Goal: Task Accomplishment & Management: Manage account settings

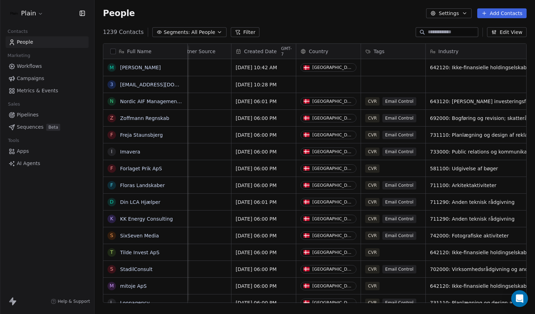
scroll to position [0, 321]
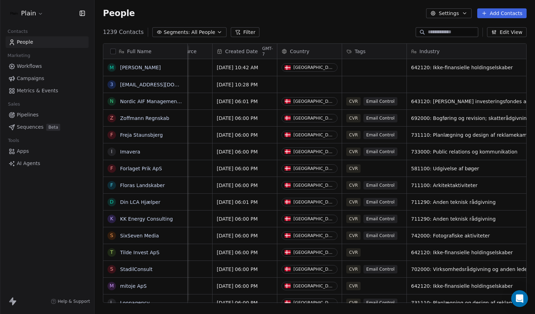
click at [362, 50] on span "Tags" at bounding box center [359, 51] width 11 height 7
click at [374, 64] on span "Manage property" at bounding box center [376, 66] width 42 height 7
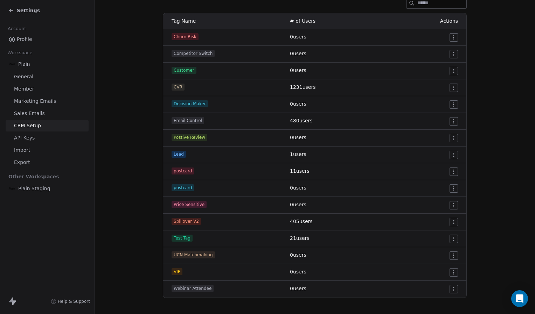
scroll to position [114, 0]
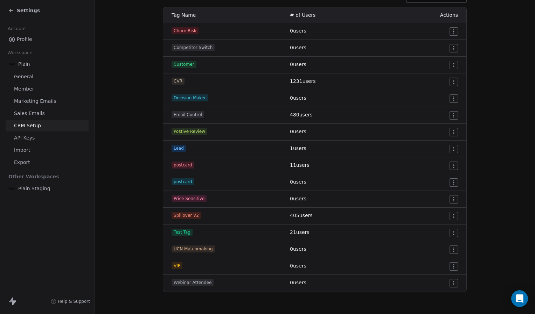
click at [453, 184] on html "Settings Account Profile Workspace Plain General Member Marketing Emails Sales …" at bounding box center [267, 157] width 535 height 314
click at [440, 209] on span "Delete" at bounding box center [441, 207] width 16 height 7
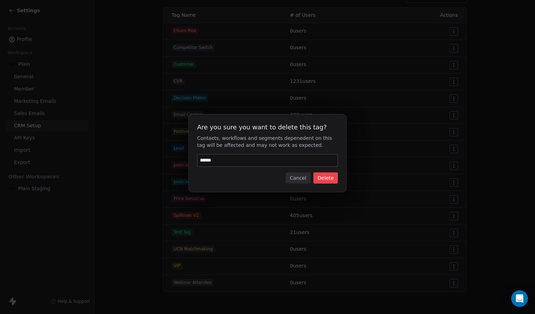
type input "******"
click at [330, 177] on button "Delete" at bounding box center [325, 177] width 24 height 11
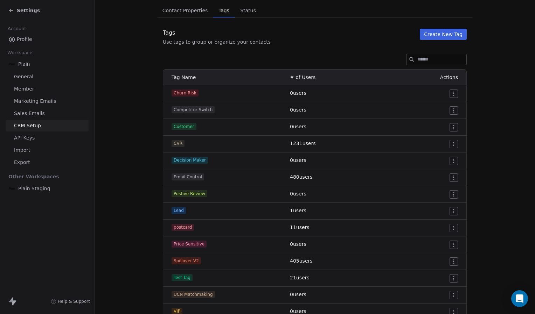
scroll to position [52, 0]
click at [13, 10] on icon at bounding box center [11, 11] width 6 height 6
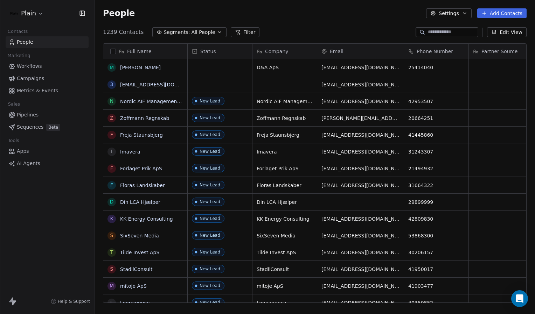
scroll to position [271, 435]
click at [197, 31] on span "All People" at bounding box center [203, 32] width 24 height 7
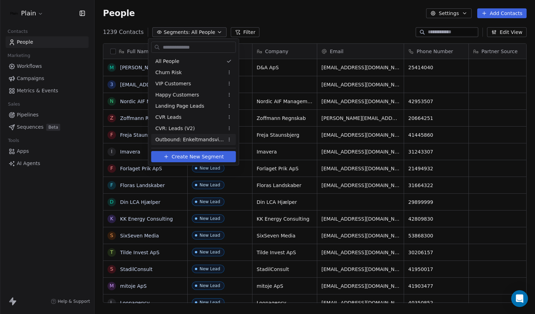
click at [211, 159] on span "Create New Segment" at bounding box center [197, 156] width 52 height 7
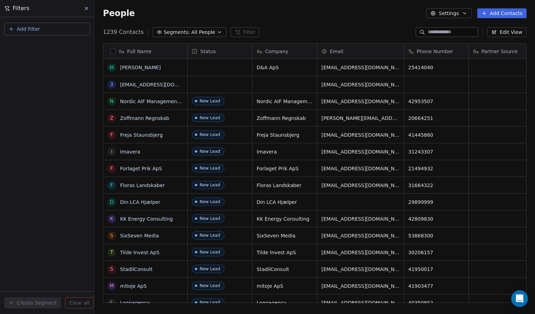
click at [36, 30] on span "Add Filter" at bounding box center [28, 29] width 23 height 7
click at [49, 47] on span "Contact properties" at bounding box center [34, 45] width 45 height 7
type input "****"
click at [58, 71] on div "Tags" at bounding box center [47, 70] width 71 height 7
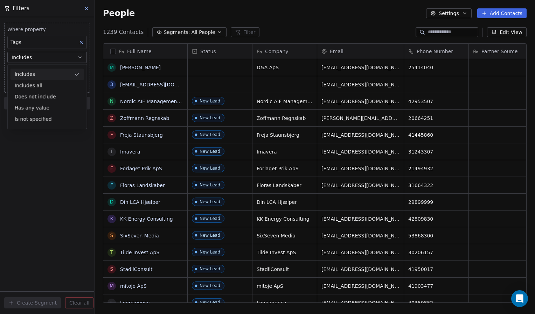
click at [52, 75] on div "Includes" at bounding box center [46, 74] width 73 height 11
click at [43, 73] on body "Plain Contacts People Marketing Workflows Campaigns Metrics & Events Sales Pipe…" at bounding box center [267, 157] width 535 height 314
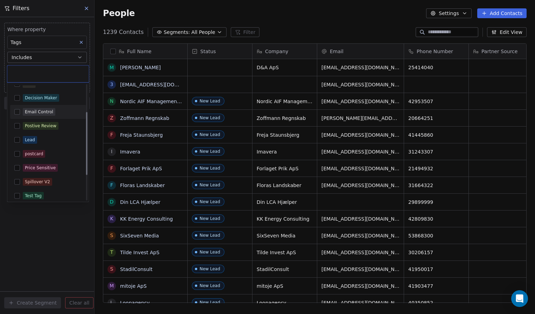
scroll to position [52, 0]
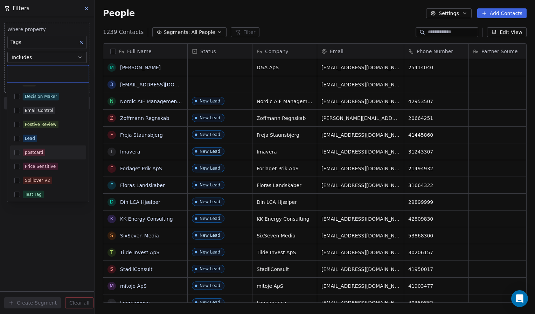
click at [16, 152] on button "Suggestions" at bounding box center [17, 153] width 6 height 6
click at [25, 238] on html "Plain Contacts People Marketing Workflows Campaigns Metrics & Events Sales Pipe…" at bounding box center [267, 157] width 535 height 314
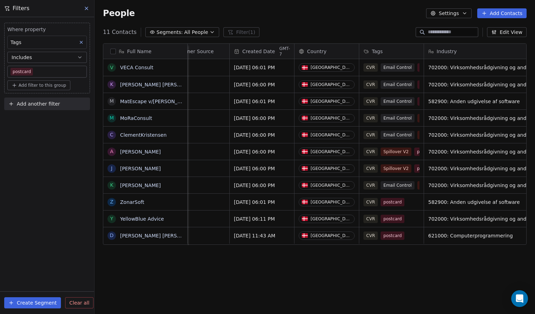
scroll to position [0, 304]
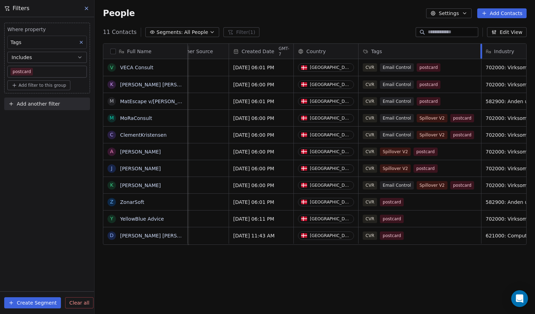
drag, startPoint x: 422, startPoint y: 51, endPoint x: 480, endPoint y: 55, distance: 58.2
click at [480, 55] on div at bounding box center [481, 51] width 2 height 15
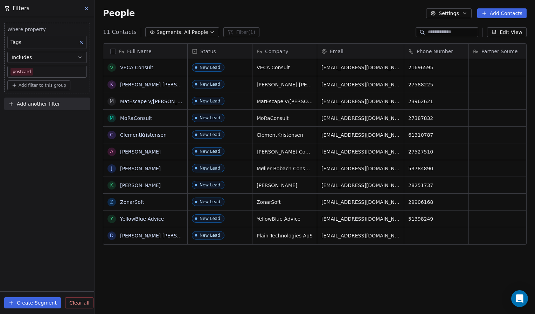
scroll to position [3, 2]
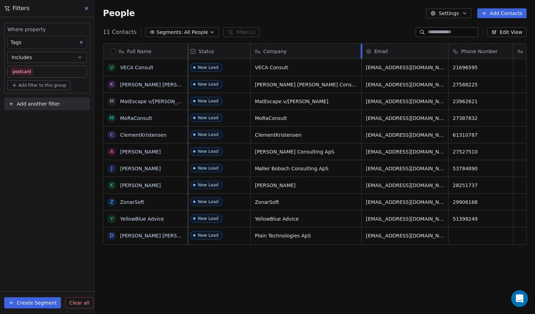
drag, startPoint x: 315, startPoint y: 52, endPoint x: 360, endPoint y: 48, distance: 46.0
click at [360, 48] on div at bounding box center [361, 51] width 2 height 15
drag, startPoint x: 293, startPoint y: 183, endPoint x: 254, endPoint y: 182, distance: 39.2
click at [351, 182] on icon "grid" at bounding box center [352, 185] width 6 height 6
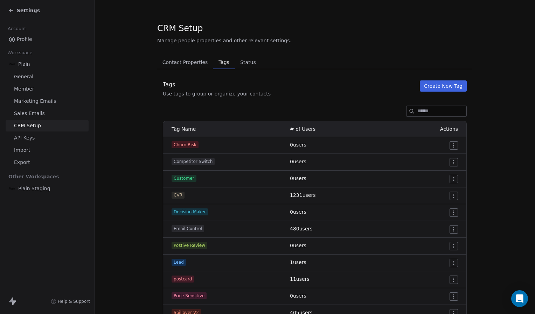
click at [48, 128] on link "CRM Setup" at bounding box center [47, 126] width 83 height 12
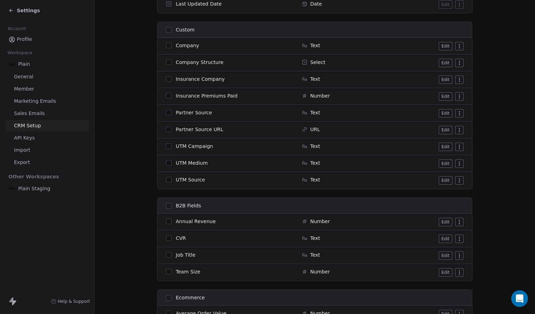
scroll to position [670, 0]
click at [303, 64] on div "Select" at bounding box center [340, 61] width 77 height 7
click at [302, 61] on icon at bounding box center [305, 62] width 6 height 6
click at [444, 62] on button "Edit" at bounding box center [445, 62] width 14 height 8
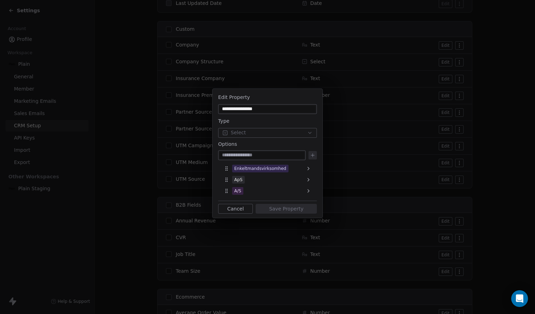
drag, startPoint x: 277, startPoint y: 112, endPoint x: 207, endPoint y: 104, distance: 70.4
click at [207, 104] on div "**********" at bounding box center [267, 157] width 535 height 159
click at [255, 156] on input at bounding box center [261, 155] width 85 height 7
type input "********"
click at [312, 157] on icon at bounding box center [312, 155] width 0 height 3
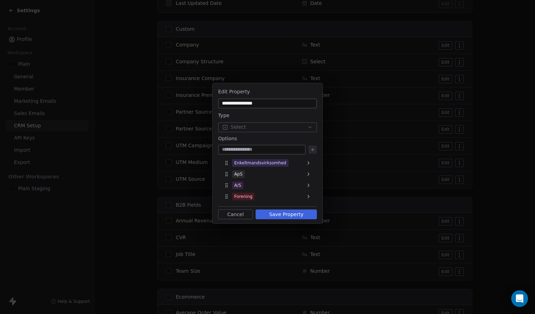
click at [281, 212] on button "Save Property" at bounding box center [285, 215] width 61 height 10
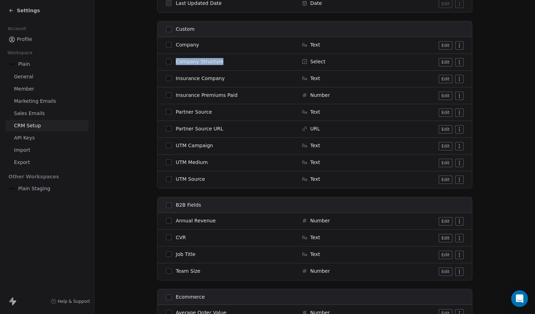
drag, startPoint x: 223, startPoint y: 62, endPoint x: 173, endPoint y: 62, distance: 49.7
click at [173, 62] on div "Company Structure" at bounding box center [229, 61] width 127 height 7
copy span "Company Structure"
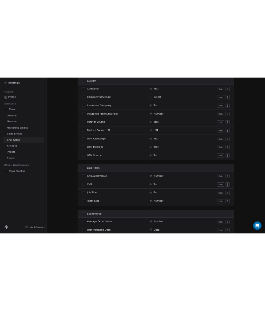
scroll to position [693, 0]
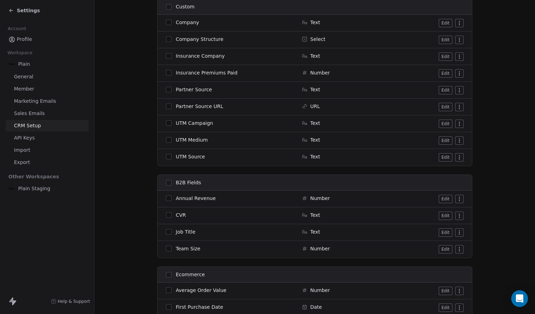
click at [440, 38] on button "Edit" at bounding box center [445, 40] width 14 height 8
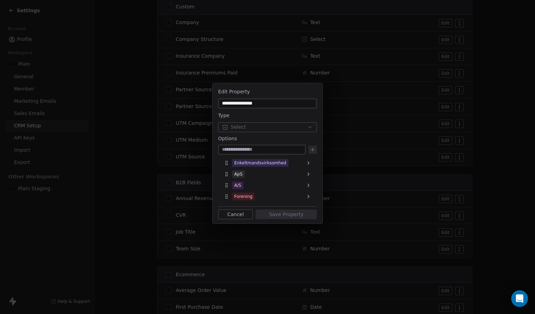
click at [237, 218] on button "Cancel" at bounding box center [235, 215] width 35 height 10
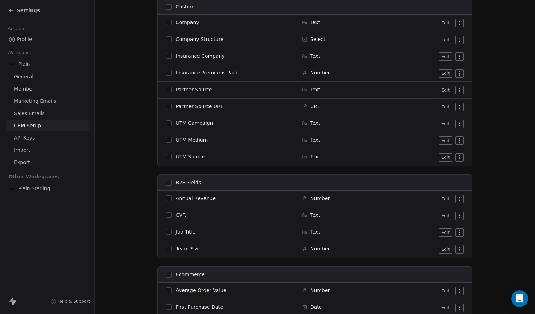
click at [458, 39] on html "Settings Account Profile Workspace Plain General Member Marketing Emails Sales …" at bounding box center [267, 157] width 535 height 314
click at [478, 45] on html "Settings Account Profile Workspace Plain General Member Marketing Emails Sales …" at bounding box center [267, 157] width 535 height 314
drag, startPoint x: 443, startPoint y: 39, endPoint x: 444, endPoint y: 36, distance: 3.6
click at [444, 36] on button "Edit" at bounding box center [445, 40] width 14 height 8
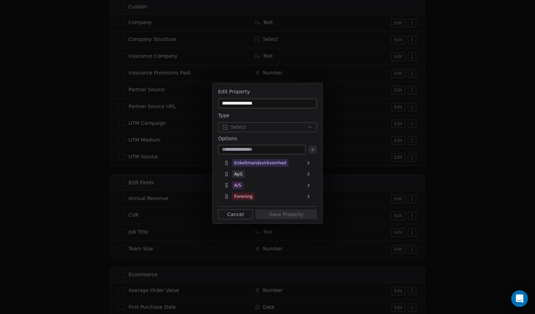
scroll to position [698, 0]
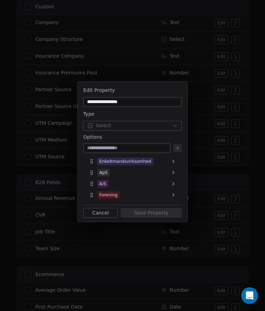
click at [115, 149] on input at bounding box center [127, 148] width 85 height 7
type input "****"
click at [179, 147] on icon at bounding box center [178, 149] width 6 height 6
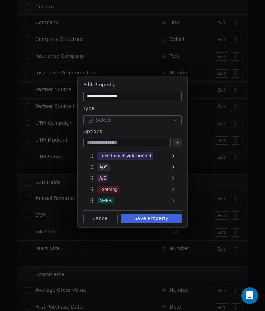
click at [164, 220] on button "Save Property" at bounding box center [151, 219] width 61 height 10
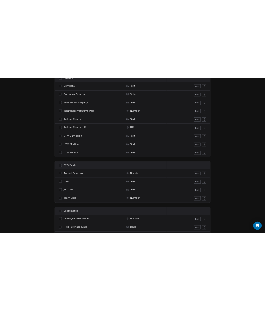
scroll to position [693, 0]
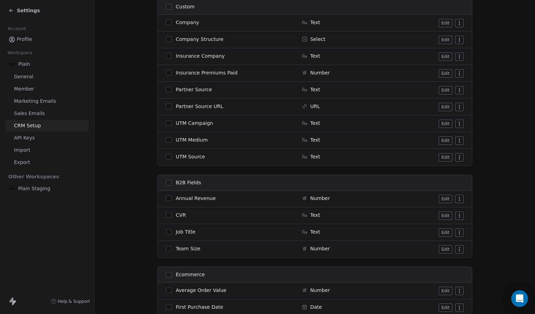
click at [218, 36] on div "Company Structure" at bounding box center [229, 39] width 127 height 7
drag, startPoint x: 31, startPoint y: 189, endPoint x: 113, endPoint y: 228, distance: 91.4
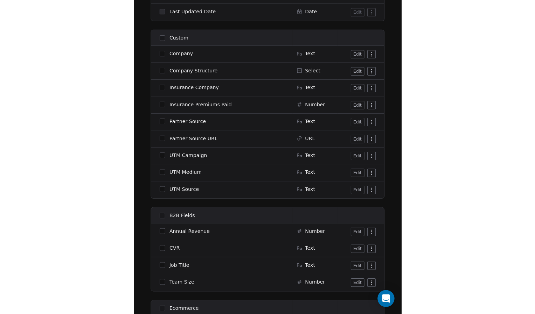
scroll to position [668, 0]
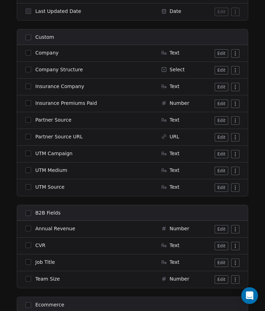
click at [216, 73] on button "Edit" at bounding box center [222, 70] width 14 height 8
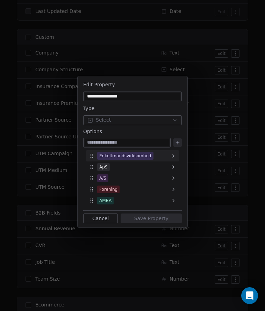
click at [163, 157] on div "Enkeltmandsvirksomhed" at bounding box center [132, 155] width 93 height 11
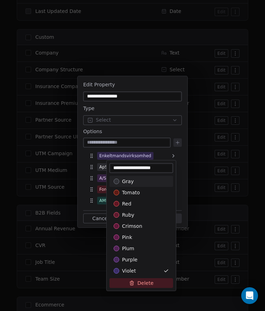
click at [148, 167] on input "**********" at bounding box center [141, 168] width 61 height 7
click at [178, 129] on div "**********" at bounding box center [132, 155] width 265 height 181
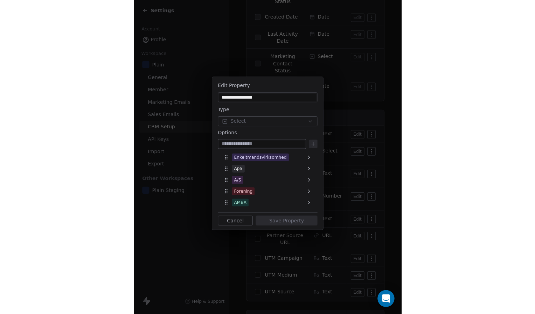
scroll to position [662, 0]
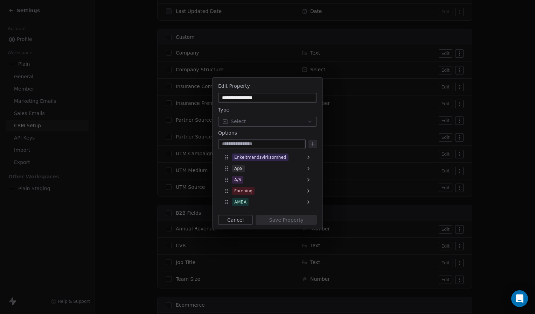
click at [233, 218] on button "Cancel" at bounding box center [235, 220] width 35 height 10
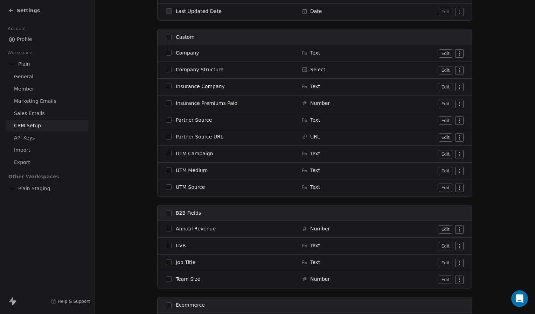
click at [23, 11] on span "Settings" at bounding box center [28, 10] width 23 height 7
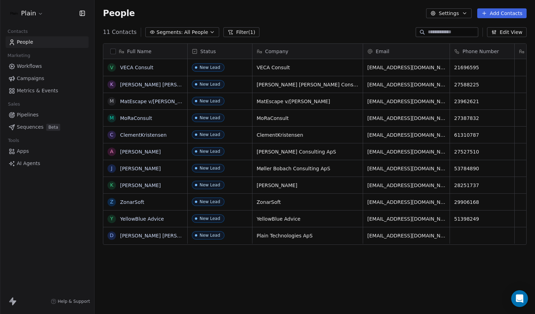
scroll to position [271, 435]
click at [237, 30] on button "Filter (1)" at bounding box center [241, 32] width 36 height 10
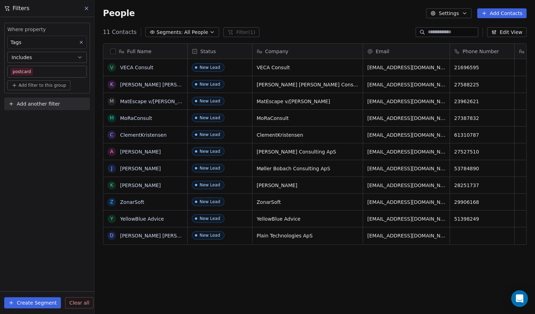
click at [291, 36] on div "11 Contacts Segments: All People Filter (1) Edit View" at bounding box center [314, 32] width 440 height 11
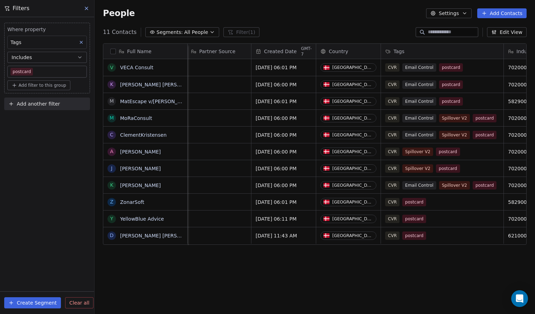
scroll to position [0, 328]
click at [460, 65] on div "CVR Email Control postcard" at bounding box center [435, 67] width 101 height 8
click at [135, 68] on link "VECA Consult" at bounding box center [136, 68] width 33 height 6
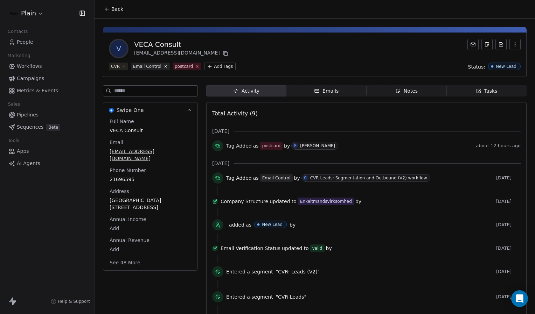
click at [195, 67] on icon at bounding box center [197, 66] width 5 height 5
click at [108, 12] on button "Back" at bounding box center [113, 9] width 27 height 13
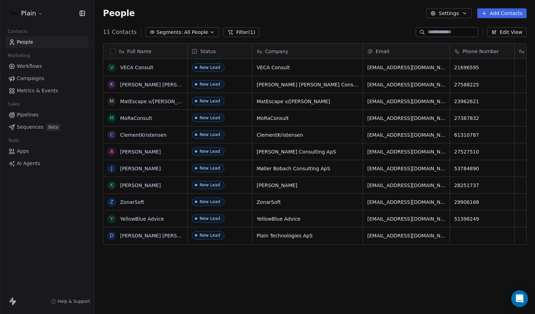
scroll to position [271, 435]
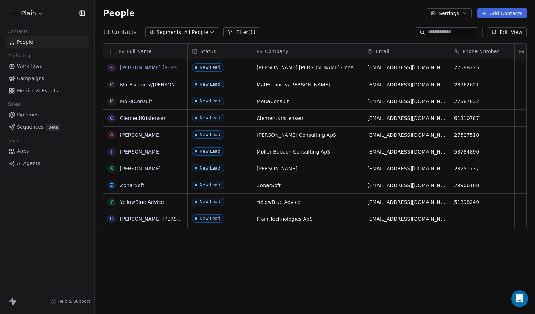
click at [140, 66] on link "[PERSON_NAME] [PERSON_NAME] Consult" at bounding box center [171, 68] width 103 height 6
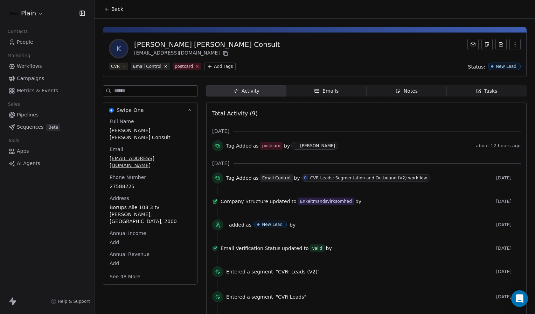
click at [196, 66] on icon at bounding box center [197, 66] width 2 height 2
click at [106, 10] on icon at bounding box center [107, 9] width 6 height 6
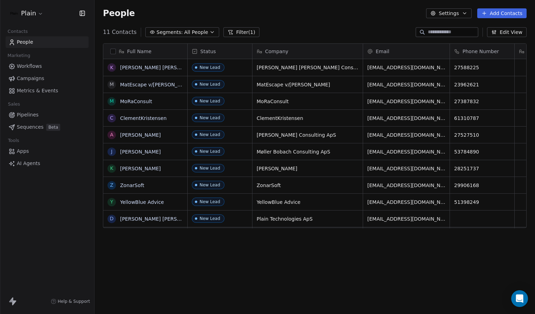
scroll to position [271, 435]
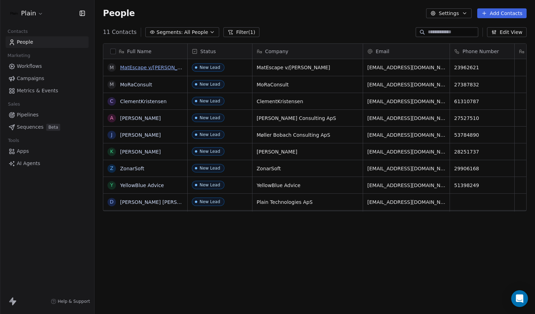
click at [151, 69] on link "MatEscape v/Micha Pudlo" at bounding box center [156, 68] width 73 height 6
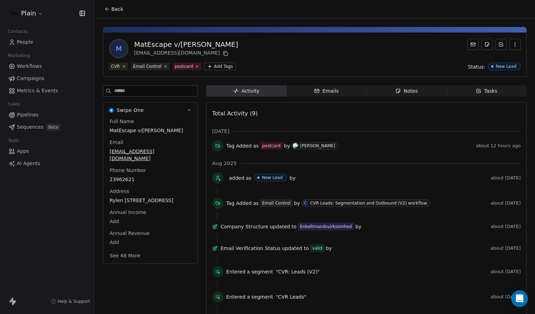
click at [195, 67] on icon at bounding box center [197, 66] width 5 height 5
click at [107, 9] on icon at bounding box center [107, 9] width 6 height 6
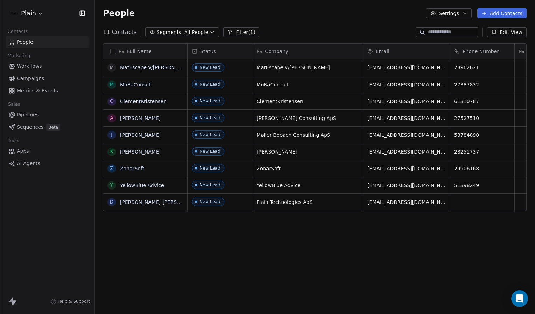
scroll to position [271, 435]
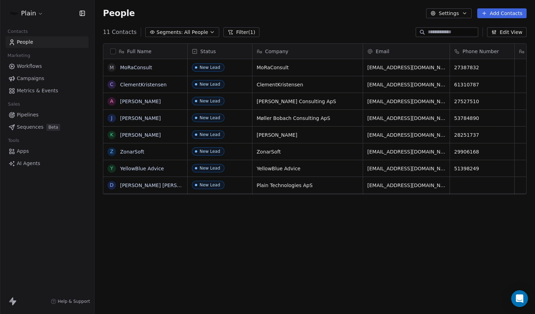
click at [141, 58] on div "Full Name" at bounding box center [145, 51] width 84 height 15
click at [180, 71] on html "Plain Contacts People Marketing Workflows Campaigns Metrics & Events Sales Pipe…" at bounding box center [267, 157] width 535 height 314
click at [146, 69] on link "MoRaConsult" at bounding box center [136, 68] width 32 height 6
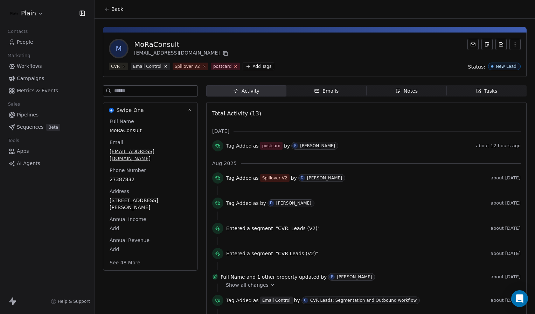
click at [234, 67] on icon at bounding box center [235, 66] width 2 height 2
click at [106, 10] on icon at bounding box center [107, 9] width 6 height 6
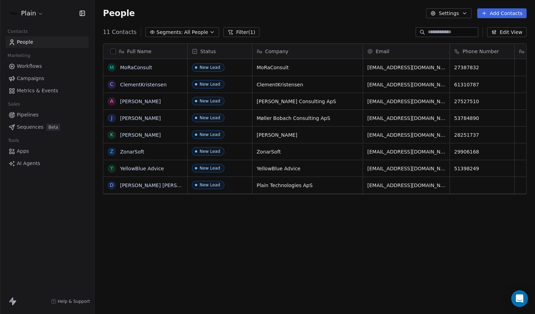
scroll to position [271, 435]
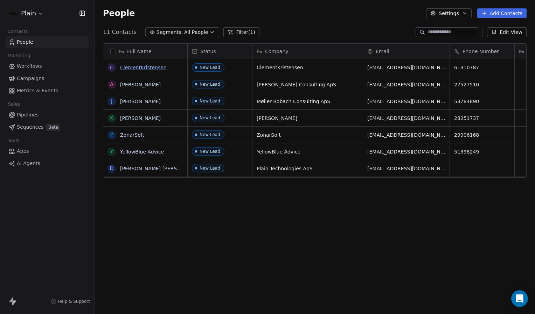
click at [135, 70] on link "ClementKristensen" at bounding box center [143, 68] width 47 height 6
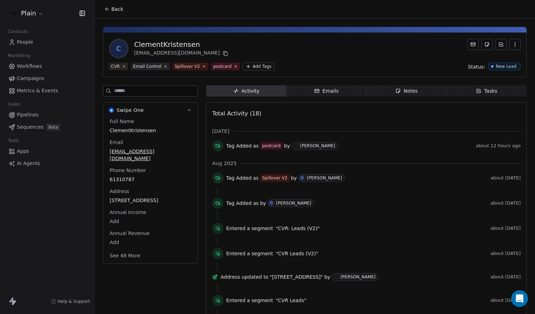
click at [233, 68] on icon at bounding box center [235, 66] width 5 height 5
click at [106, 10] on icon at bounding box center [107, 9] width 6 height 6
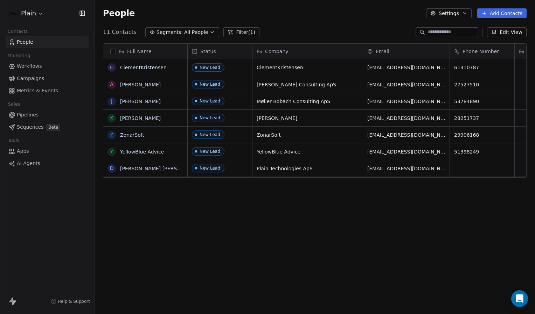
scroll to position [271, 435]
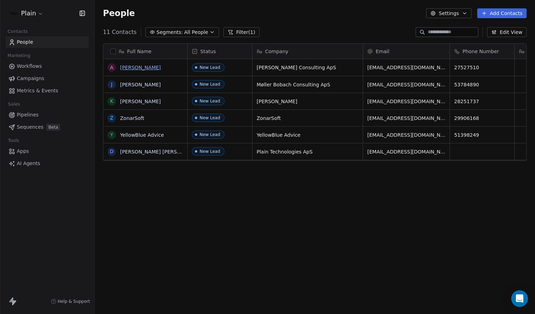
click at [142, 68] on link "Ahmed Abdul-Sahib" at bounding box center [140, 68] width 41 height 6
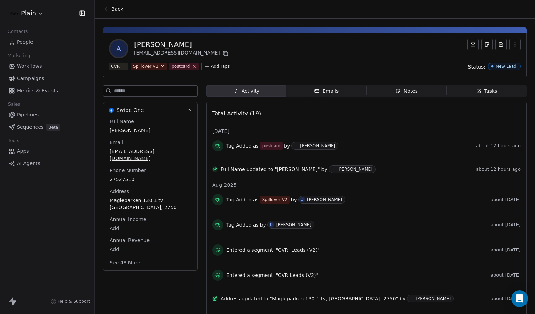
click at [192, 66] on icon at bounding box center [194, 66] width 5 height 5
click at [109, 13] on button "Back" at bounding box center [113, 9] width 27 height 13
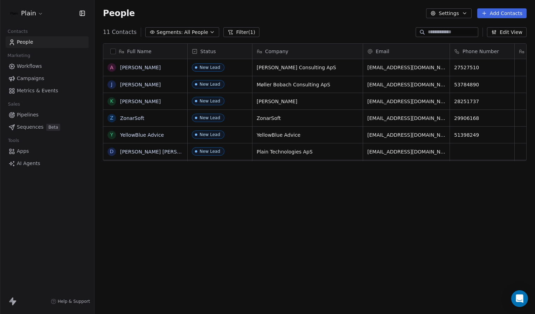
scroll to position [271, 435]
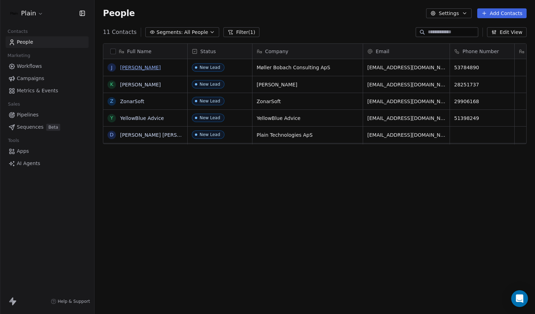
click at [141, 67] on link "Jacob Møller Bobach" at bounding box center [140, 68] width 41 height 6
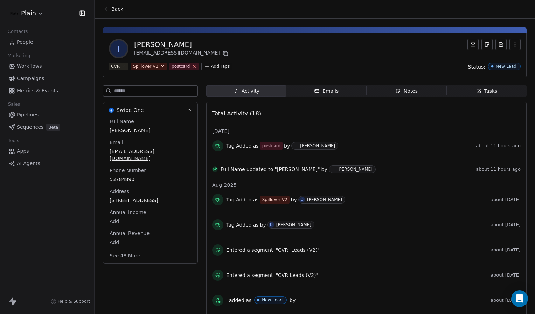
click at [192, 67] on icon at bounding box center [194, 66] width 5 height 5
click at [106, 11] on icon at bounding box center [107, 9] width 6 height 6
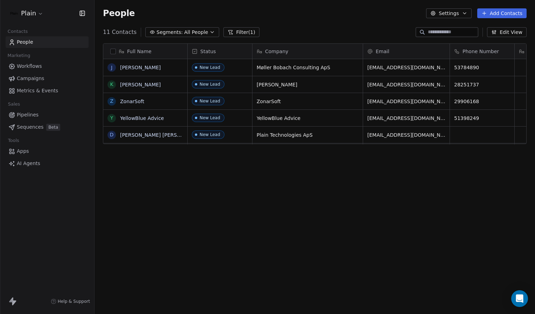
scroll to position [271, 435]
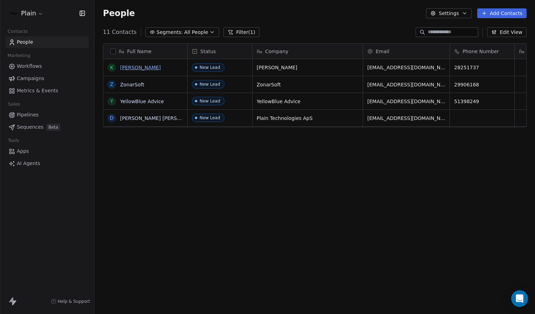
click at [132, 66] on link "Konsulent Jensen" at bounding box center [140, 68] width 41 height 6
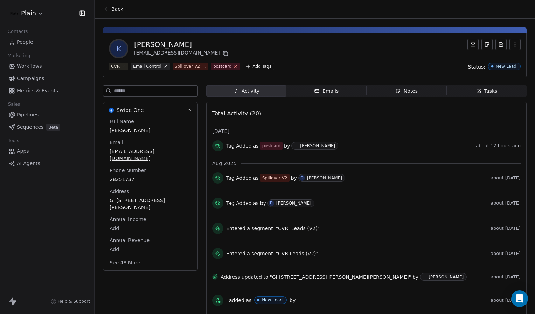
click at [233, 66] on icon at bounding box center [235, 66] width 5 height 5
click at [106, 10] on icon at bounding box center [107, 9] width 6 height 6
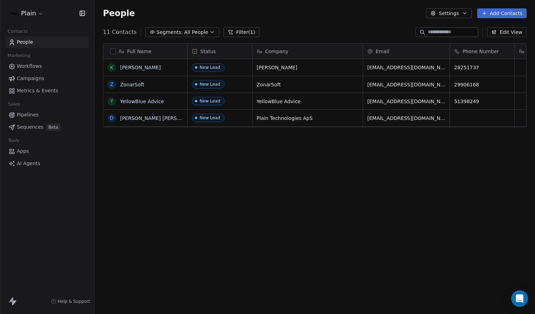
scroll to position [271, 435]
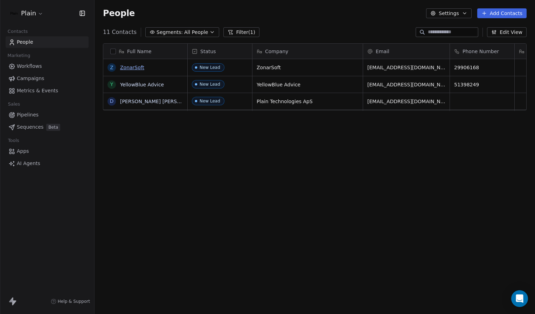
click at [133, 68] on link "ZonarSoft" at bounding box center [132, 68] width 24 height 6
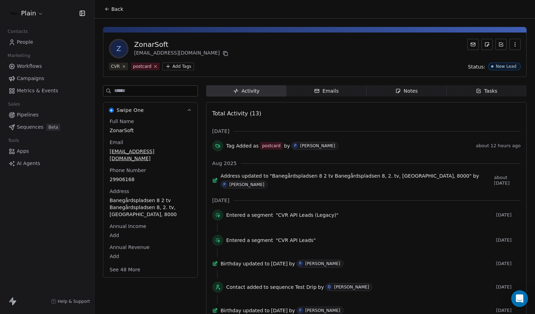
click at [155, 67] on icon at bounding box center [155, 66] width 5 height 5
click at [104, 9] on button "Back" at bounding box center [113, 9] width 27 height 13
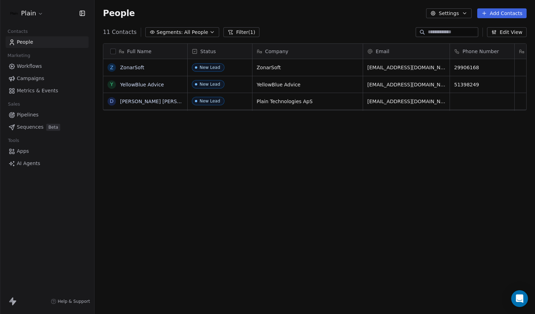
scroll to position [271, 435]
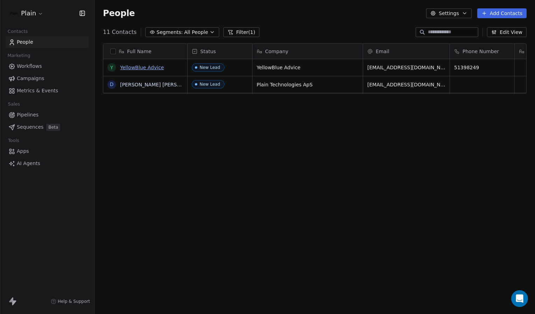
click at [128, 66] on link "YellowBlue Advice" at bounding box center [142, 68] width 44 height 6
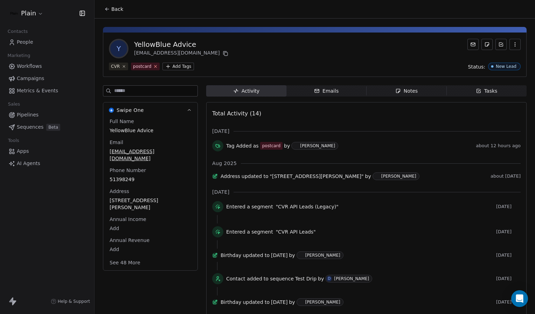
click at [153, 68] on icon at bounding box center [155, 66] width 5 height 5
click at [107, 12] on button "Back" at bounding box center [113, 9] width 27 height 13
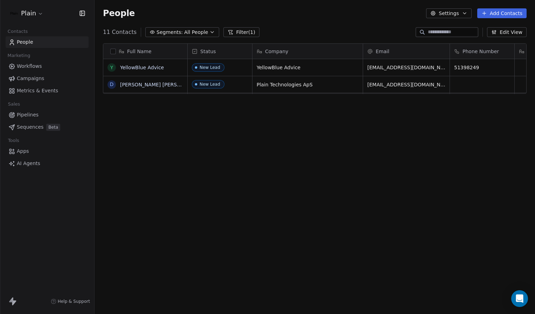
scroll to position [271, 435]
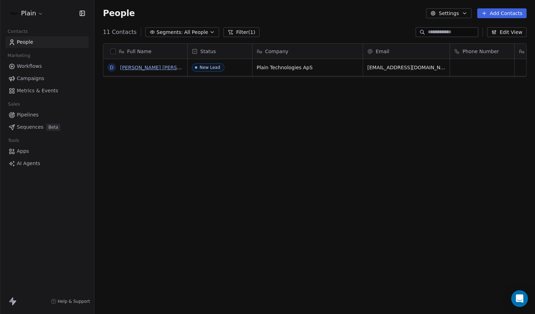
click at [139, 66] on link "Daniel Borup Jakobsen" at bounding box center [161, 68] width 83 height 6
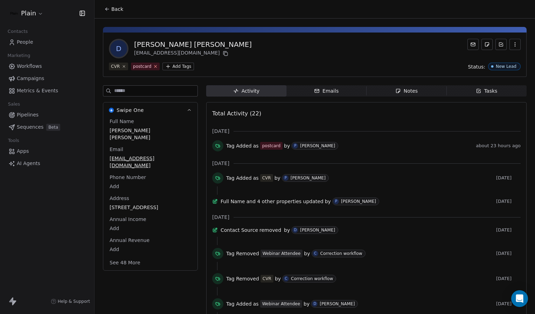
click at [155, 68] on icon at bounding box center [155, 66] width 5 height 5
click at [106, 10] on icon at bounding box center [107, 9] width 6 height 6
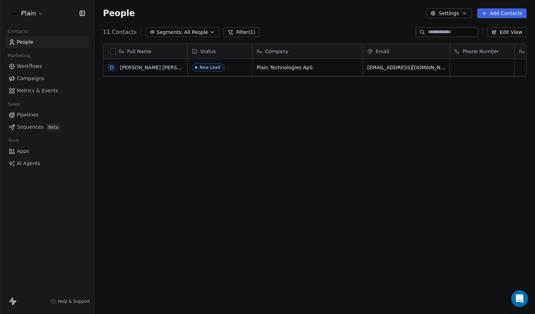
scroll to position [271, 435]
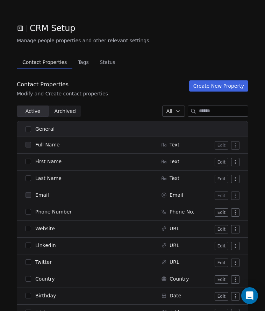
click at [22, 30] on icon "button" at bounding box center [20, 28] width 7 height 7
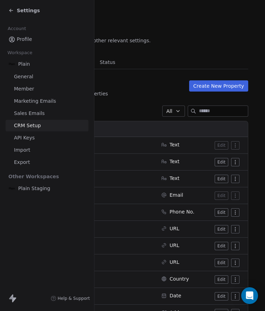
click at [32, 191] on span "Plain Staging" at bounding box center [34, 188] width 32 height 7
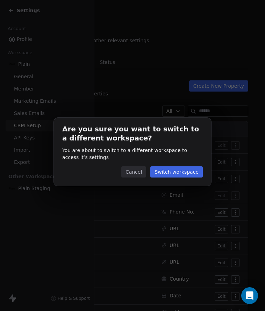
click at [175, 175] on button "Switch workspace" at bounding box center [176, 172] width 52 height 11
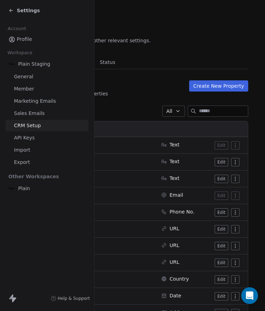
click at [23, 6] on div "Settings" at bounding box center [48, 11] width 80 height 10
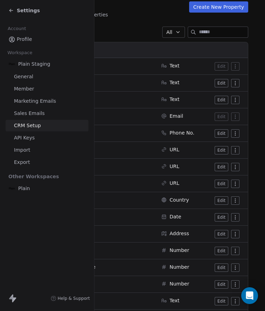
scroll to position [82, 0]
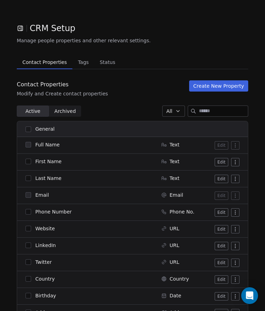
click at [210, 87] on button "Create New Property" at bounding box center [218, 85] width 59 height 11
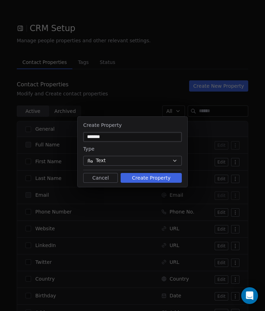
type input "*******"
click at [140, 183] on div "Create Property ******* Type Text Cancel Create Property" at bounding box center [133, 152] width 110 height 68
click at [148, 179] on button "Create Property" at bounding box center [151, 178] width 61 height 10
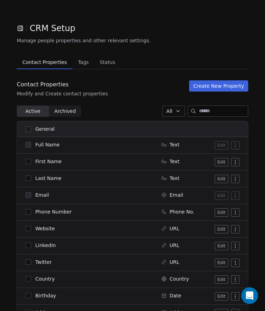
click at [223, 93] on div "Contact Properties Modify and Create contact properties Create New Property" at bounding box center [133, 88] width 232 height 17
click at [214, 85] on button "Create New Property" at bounding box center [218, 85] width 59 height 11
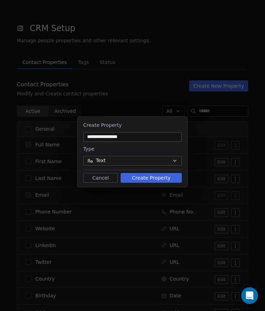
type input "**********"
click at [169, 156] on button "Text" at bounding box center [132, 161] width 99 height 10
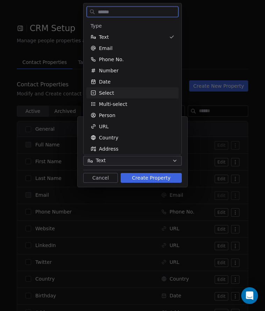
click at [129, 94] on div "Select" at bounding box center [133, 93] width 84 height 7
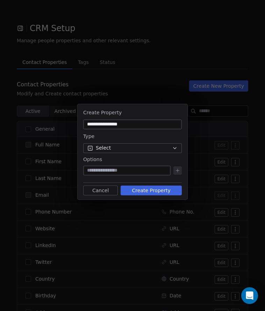
click at [128, 172] on input at bounding box center [127, 170] width 85 height 7
type input "***"
click at [179, 170] on icon at bounding box center [178, 171] width 6 height 6
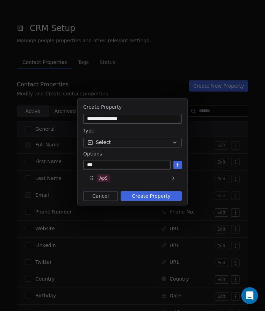
type input "***"
click at [180, 164] on icon at bounding box center [178, 165] width 6 height 6
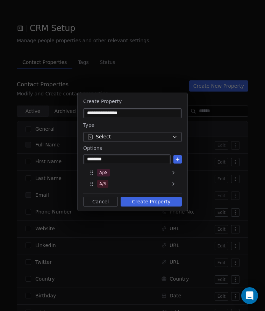
type input "********"
click at [178, 161] on icon at bounding box center [178, 160] width 6 height 6
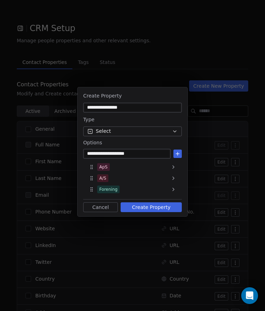
type input "**********"
click at [179, 155] on icon at bounding box center [178, 154] width 6 height 6
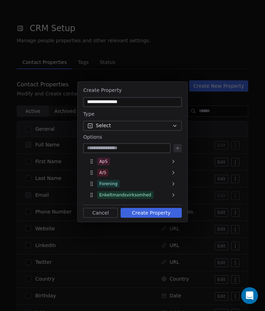
click at [146, 212] on button "Create Property" at bounding box center [151, 213] width 61 height 10
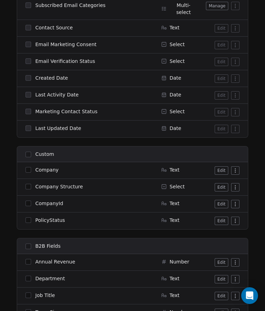
scroll to position [555, 0]
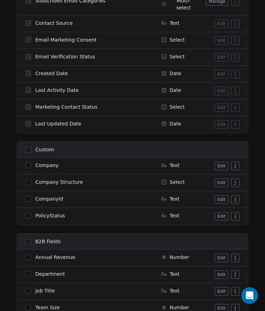
click at [220, 182] on button "Edit" at bounding box center [222, 183] width 14 height 8
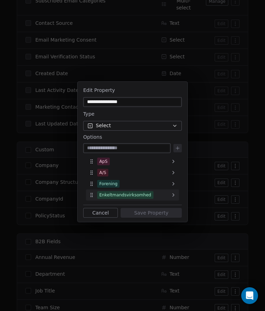
click at [132, 195] on div "Enkeltmandsvirksomhed" at bounding box center [125, 195] width 52 height 6
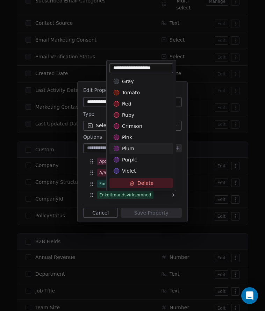
click at [79, 131] on div "**********" at bounding box center [132, 156] width 265 height 170
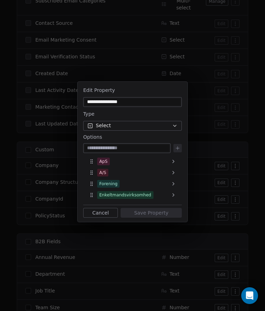
click at [108, 211] on button "Cancel" at bounding box center [100, 213] width 35 height 10
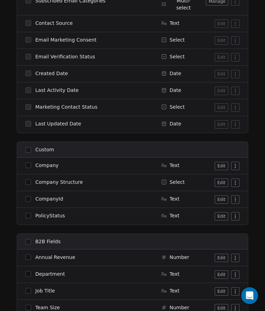
click at [220, 181] on button "Edit" at bounding box center [222, 183] width 14 height 8
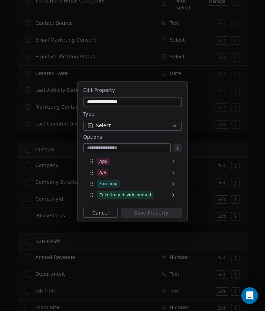
click at [128, 150] on input at bounding box center [127, 148] width 85 height 7
type input "****"
click at [179, 148] on icon at bounding box center [177, 148] width 3 height 0
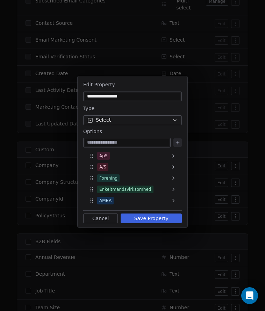
click at [151, 218] on button "Save Property" at bounding box center [151, 219] width 61 height 10
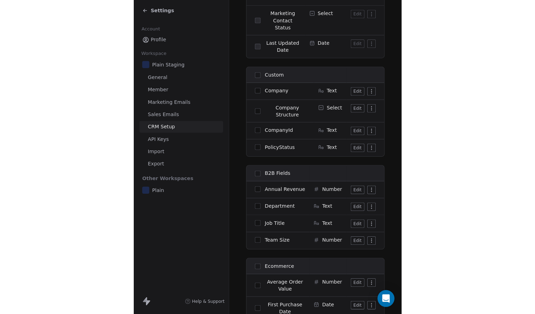
scroll to position [705, 0]
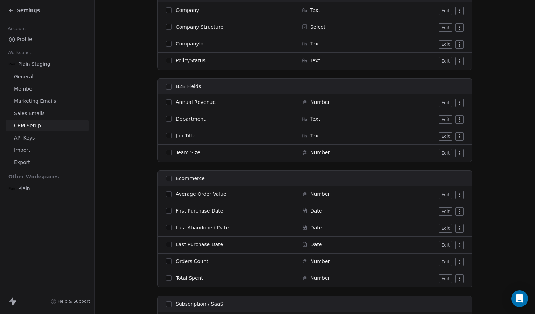
click at [22, 10] on span "Settings" at bounding box center [28, 10] width 23 height 7
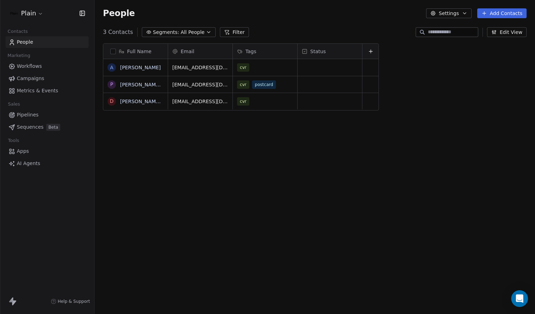
scroll to position [271, 435]
click at [265, 33] on button "Edit View" at bounding box center [507, 32] width 40 height 10
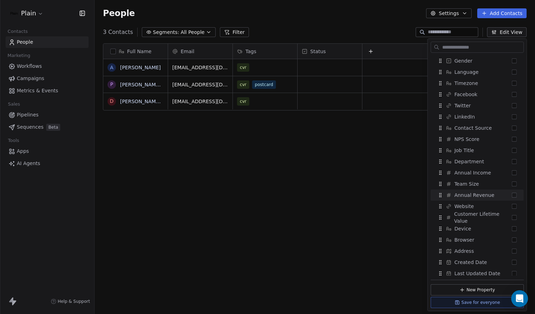
scroll to position [124, 0]
click at [265, 183] on button "Suggestions" at bounding box center [513, 183] width 5 height 5
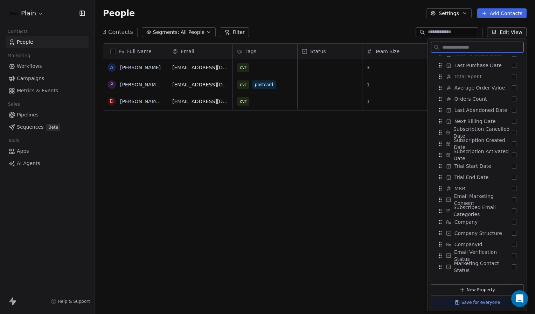
scroll to position [377, 0]
click at [265, 223] on button "Suggestions" at bounding box center [513, 221] width 5 height 5
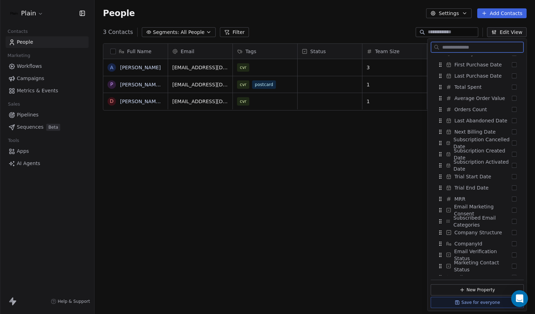
scroll to position [384, 0]
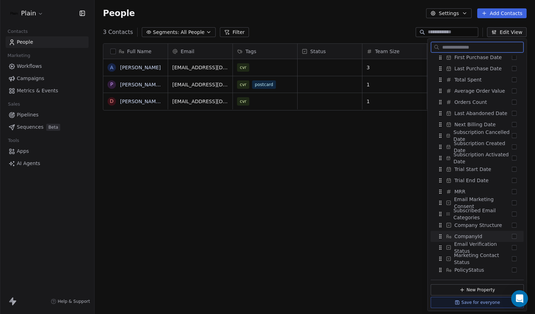
click at [265, 236] on button "Suggestions" at bounding box center [513, 236] width 5 height 5
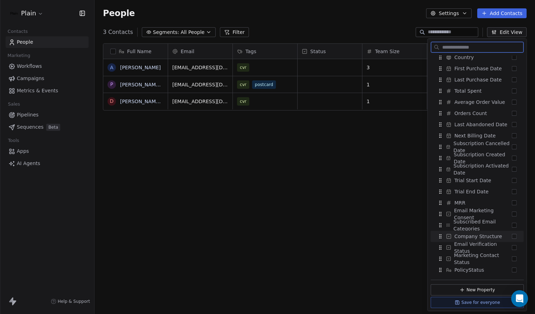
click at [265, 236] on button "Suggestions" at bounding box center [513, 236] width 5 height 5
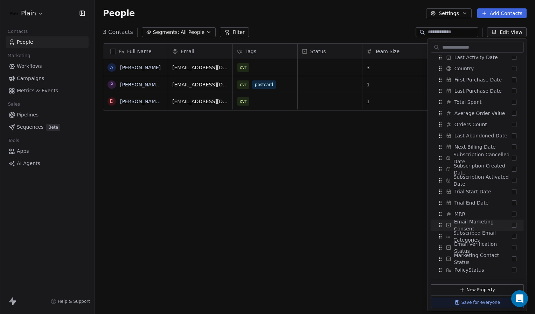
click at [265, 220] on div "Full Name A Anna Christiane Hollyoak P Peter Duffy Obel D Daniel Borup Jakobsen…" at bounding box center [314, 176] width 440 height 276
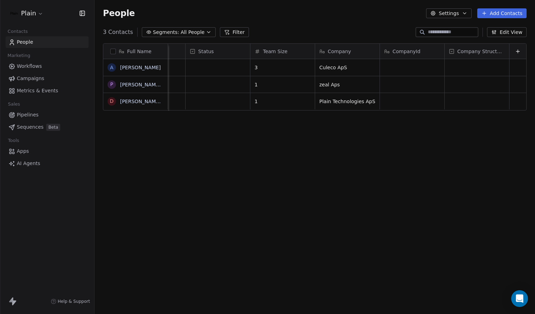
scroll to position [0, 117]
click at [265, 68] on div "grid" at bounding box center [476, 67] width 64 height 17
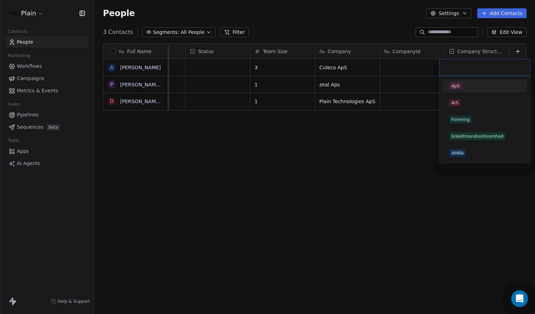
click at [265, 86] on div "ApS" at bounding box center [484, 86] width 71 height 8
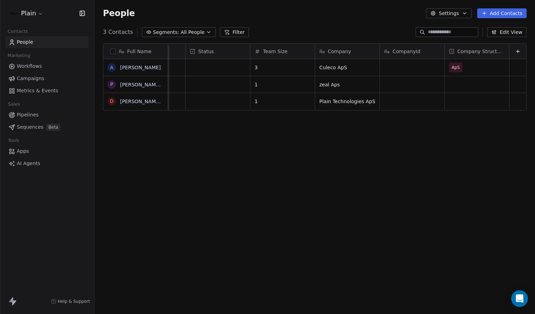
click at [265, 118] on div "Full Name A Anna Christiane Hollyoak P Peter Duffy Obel D Daniel Borup Jakobsen…" at bounding box center [314, 176] width 440 height 276
click at [142, 65] on link "Anna Christiane Hollyoak" at bounding box center [140, 68] width 41 height 6
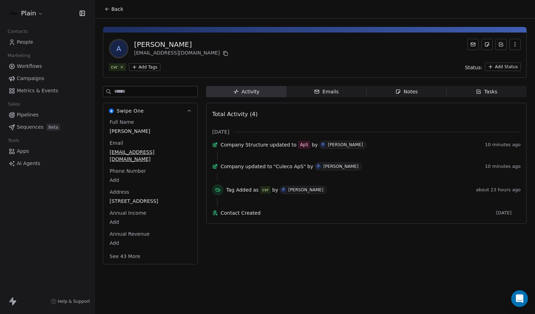
click at [107, 10] on icon at bounding box center [107, 9] width 6 height 6
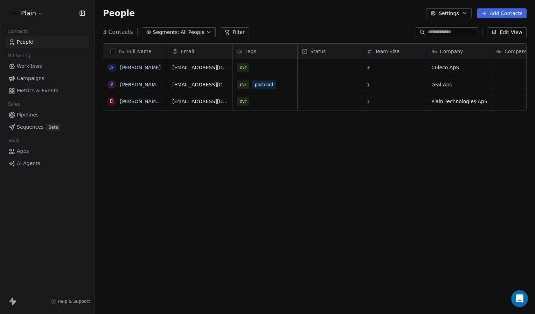
scroll to position [0, 117]
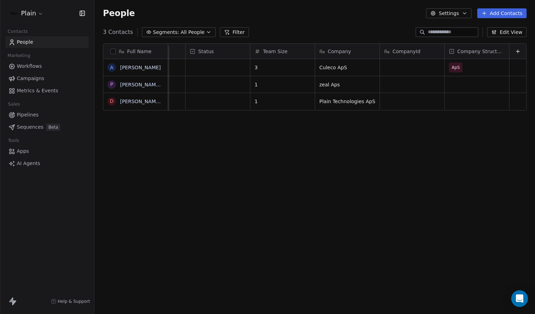
scroll to position [0, 117]
drag, startPoint x: 63, startPoint y: 3, endPoint x: 115, endPoint y: 122, distance: 129.7
click at [115, 122] on div "Full Name A Anna Christiane Hollyoak P Peter Duffy Obel D Daniel Borup Jakobsen…" at bounding box center [314, 176] width 440 height 276
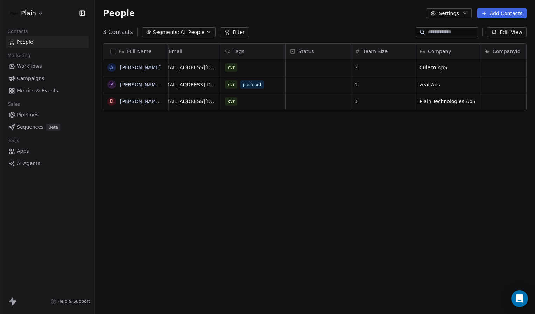
scroll to position [0, 0]
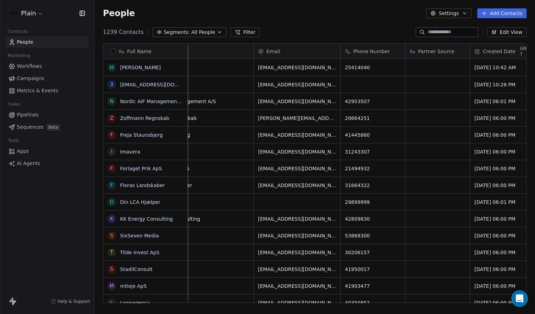
scroll to position [0, 107]
click at [236, 30] on button "Filter" at bounding box center [245, 32] width 29 height 10
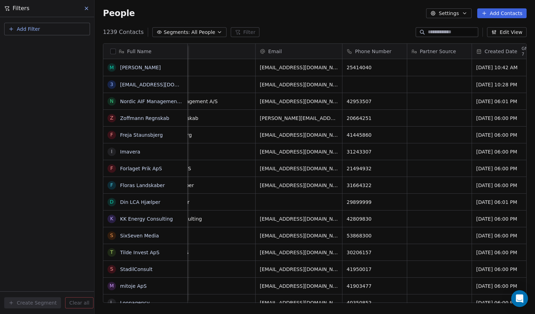
click at [43, 29] on button "Add Filter" at bounding box center [47, 29] width 86 height 13
click at [296, 18] on html "Plain Contacts People Marketing Workflows Campaigns Metrics & Events Sales Pipe…" at bounding box center [267, 157] width 535 height 314
click at [81, 8] on div "Filters" at bounding box center [47, 8] width 94 height 17
click at [87, 9] on icon at bounding box center [86, 8] width 3 height 3
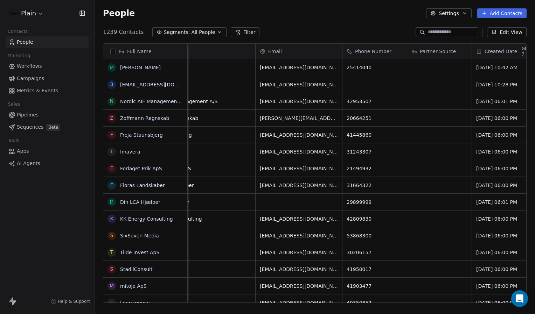
click at [40, 15] on html "Plain Contacts People Marketing Workflows Campaigns Metrics & Events Sales Pipe…" at bounding box center [267, 157] width 535 height 314
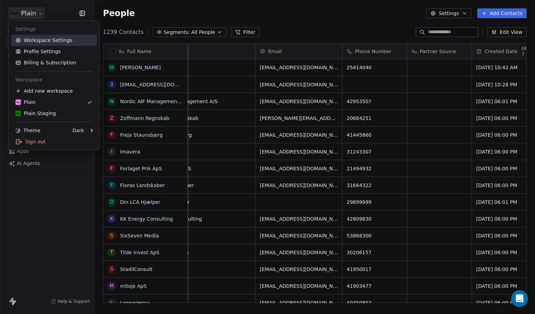
click at [52, 42] on link "Workspace Settings" at bounding box center [53, 40] width 85 height 11
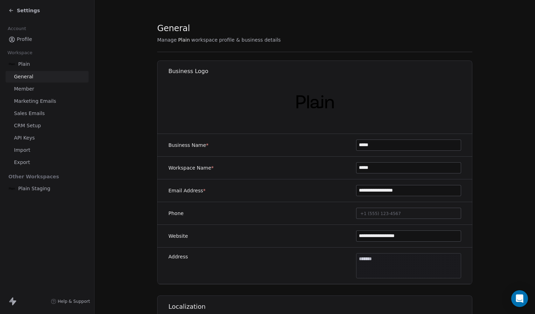
click at [35, 126] on span "CRM Setup" at bounding box center [27, 125] width 27 height 7
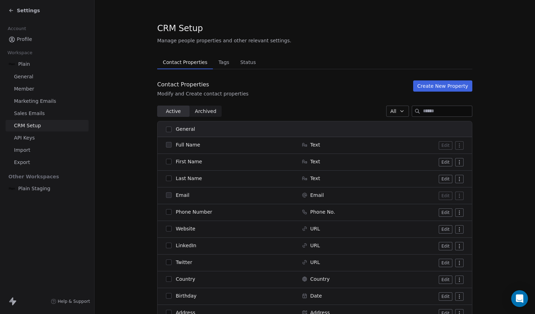
click at [217, 66] on span "Tags" at bounding box center [224, 62] width 16 height 10
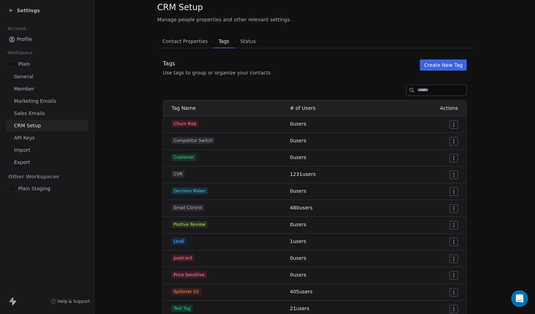
scroll to position [22, 0]
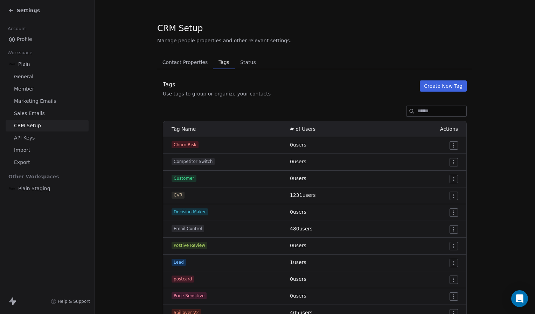
scroll to position [43, 0]
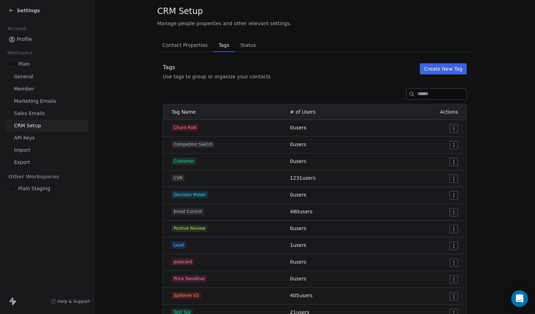
scroll to position [17, 0]
click at [18, 9] on span "Settings" at bounding box center [28, 10] width 23 height 7
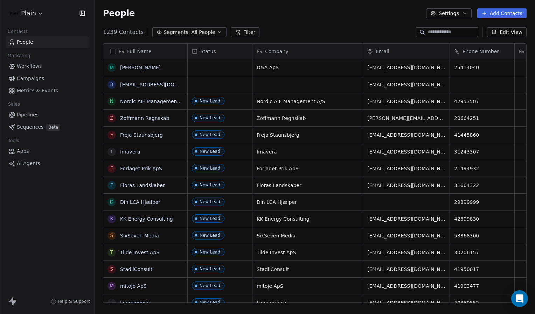
scroll to position [271, 435]
click at [240, 30] on button "Filter" at bounding box center [245, 32] width 29 height 10
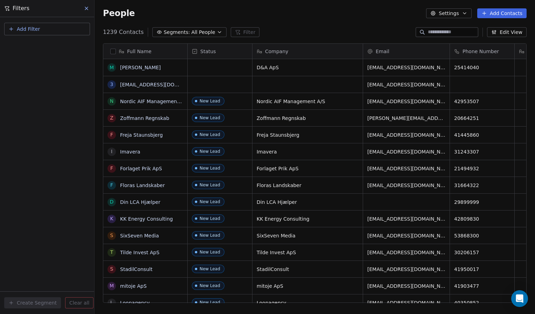
click at [337, 30] on div "1239 Contacts Segments: All People Filter Edit View" at bounding box center [314, 32] width 440 height 11
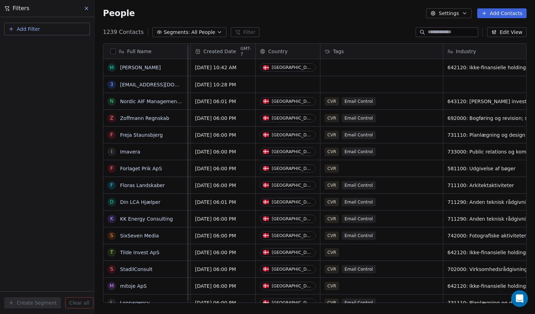
scroll to position [0, 393]
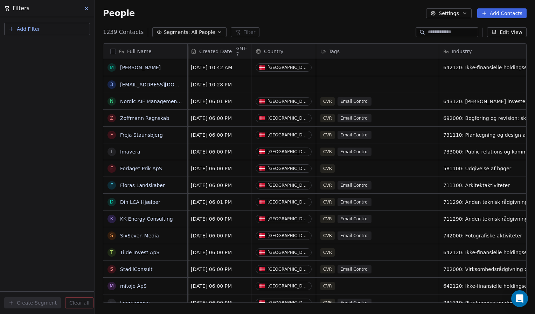
click at [511, 34] on button "Edit View" at bounding box center [507, 32] width 40 height 10
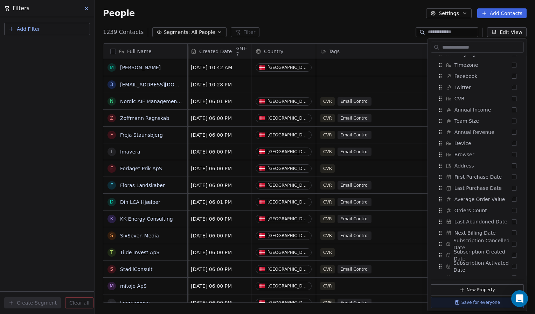
scroll to position [440, 0]
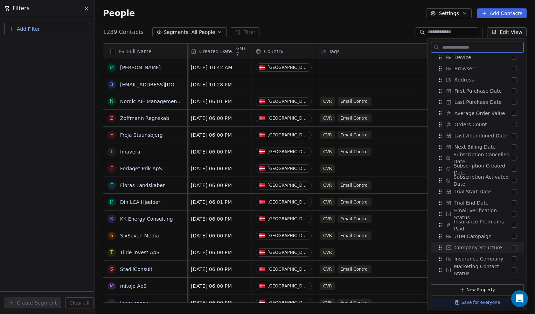
click at [511, 248] on button "Suggestions" at bounding box center [513, 247] width 5 height 5
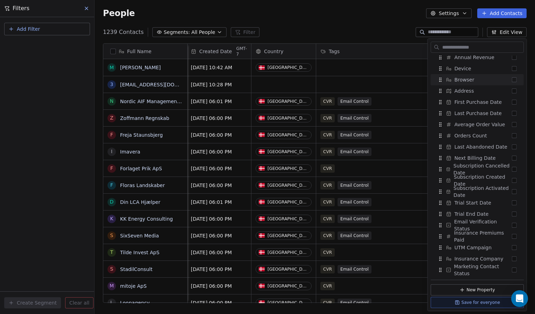
click at [387, 41] on div "Full Name M [PERSON_NAME] 3 [EMAIL_ADDRESS][DOMAIN_NAME] N Nordic AIF Managemen…" at bounding box center [314, 176] width 440 height 276
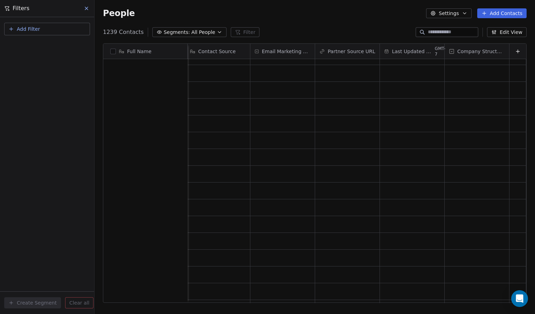
scroll to position [0, 0]
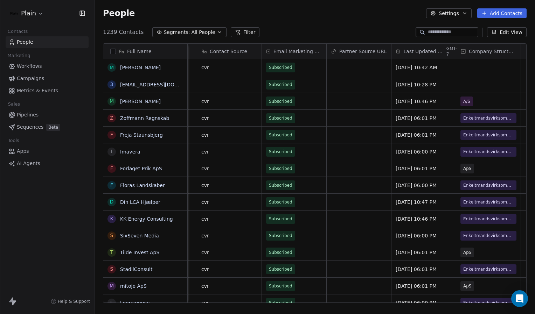
scroll to position [0, 830]
click at [418, 52] on span "Last Updated Date" at bounding box center [423, 51] width 41 height 7
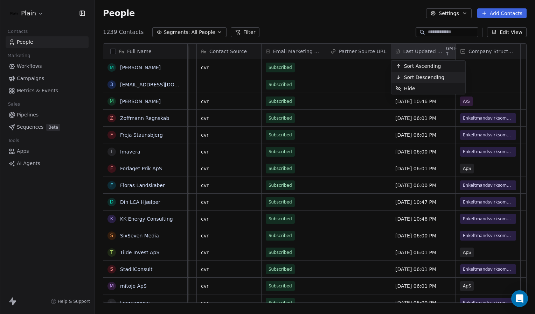
click at [420, 76] on span "Sort Descending" at bounding box center [424, 77] width 41 height 7
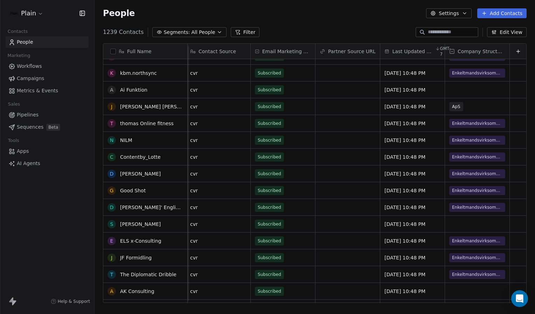
scroll to position [0, 0]
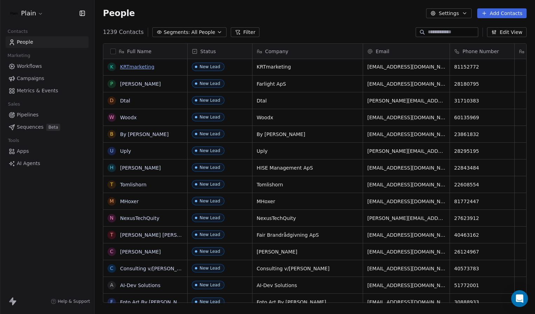
click at [139, 65] on link "KRTmarketing" at bounding box center [137, 67] width 34 height 6
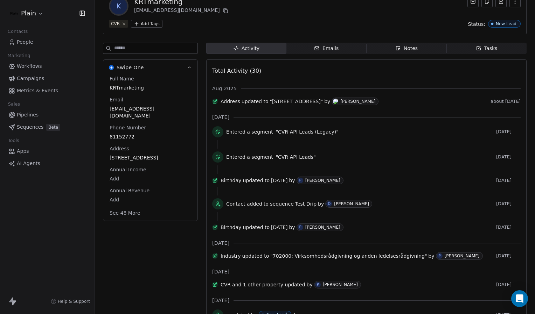
scroll to position [42, 0]
click at [306, 48] on span "Emails Emails" at bounding box center [326, 48] width 80 height 11
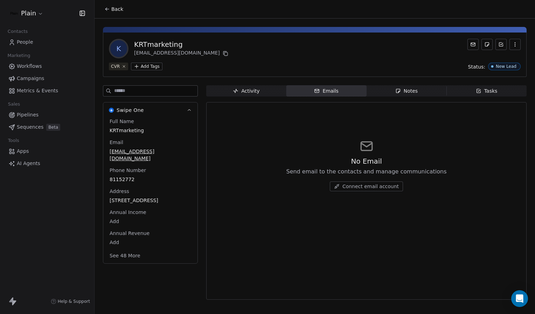
click at [243, 93] on div "Activity" at bounding box center [246, 90] width 27 height 7
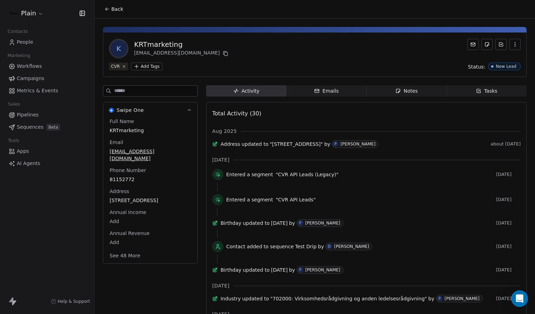
click at [26, 41] on span "People" at bounding box center [25, 41] width 16 height 7
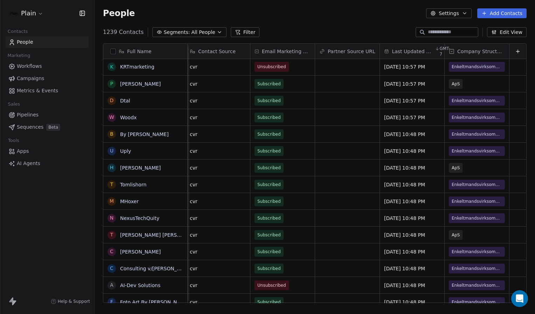
scroll to position [0, 842]
click at [414, 51] on span "Last Updated Date" at bounding box center [411, 51] width 41 height 7
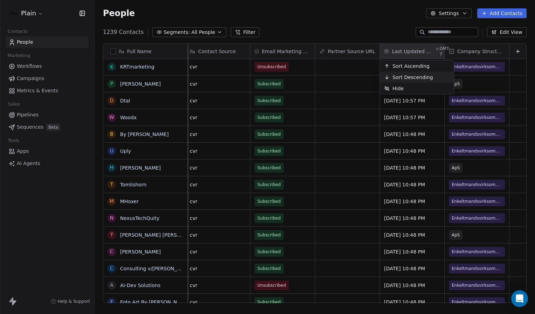
click at [410, 78] on span "Sort Descending" at bounding box center [412, 77] width 41 height 7
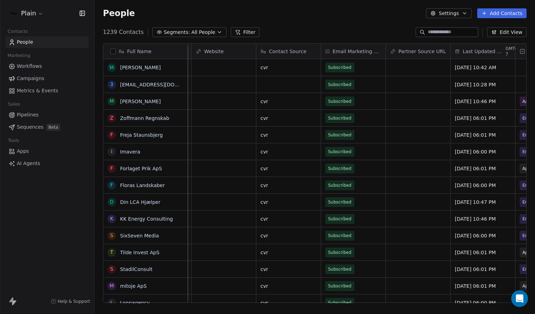
scroll to position [0, 846]
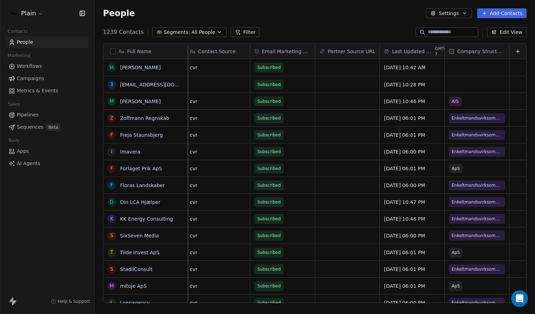
click at [416, 47] on div "Last Updated Date GMT-7" at bounding box center [412, 51] width 64 height 15
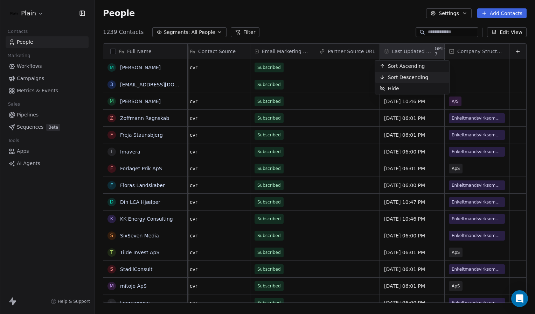
click at [415, 76] on span "Sort Descending" at bounding box center [408, 77] width 41 height 7
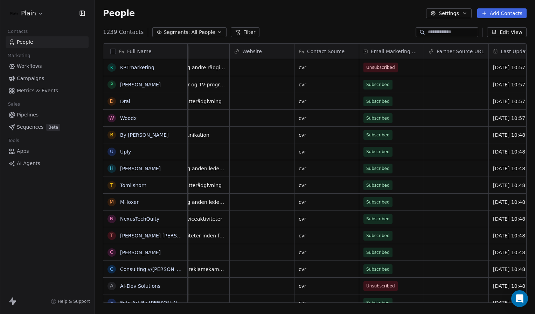
scroll to position [0, 733]
